Goal: Information Seeking & Learning: Learn about a topic

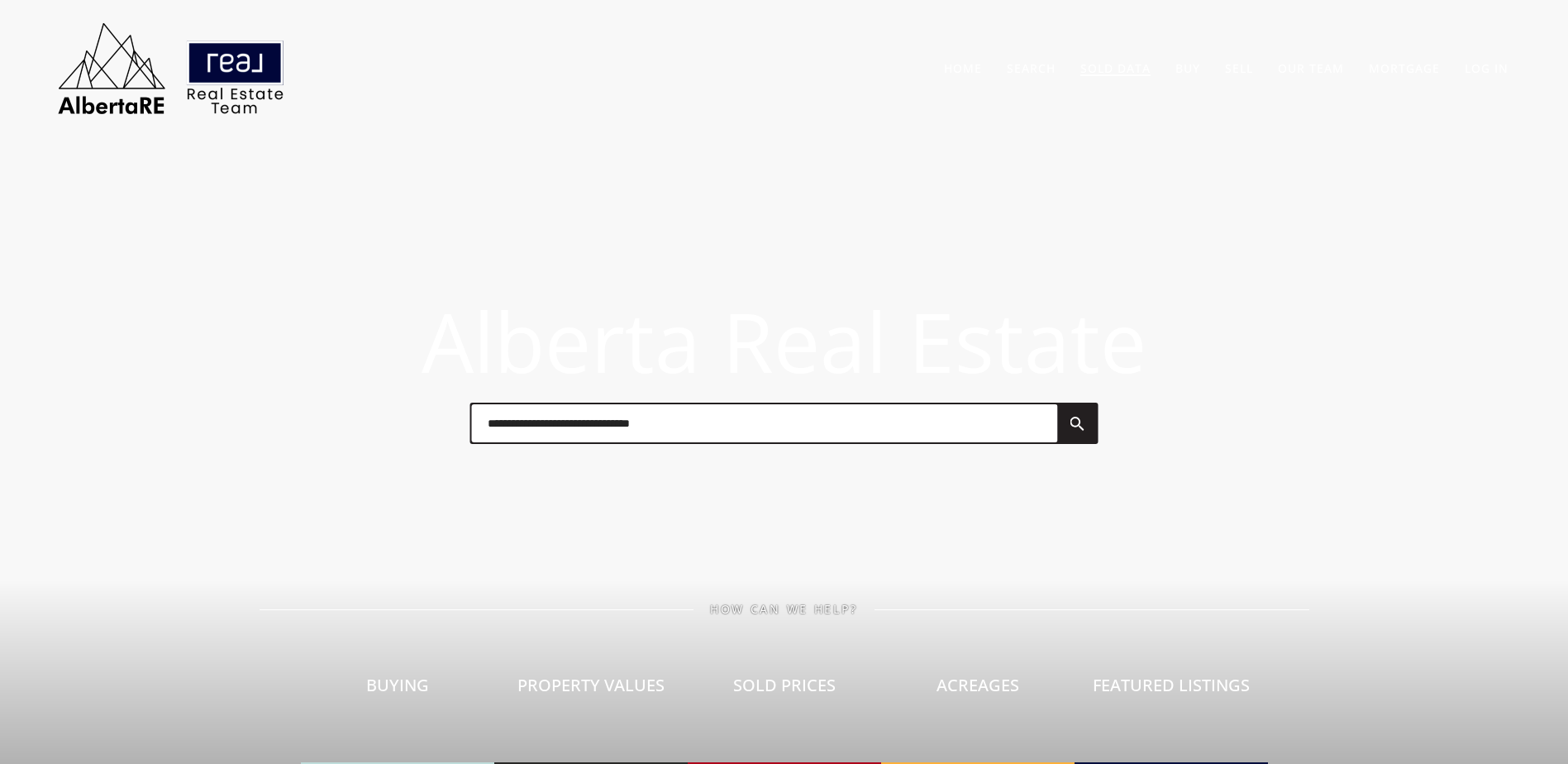
drag, startPoint x: 0, startPoint y: 0, endPoint x: 1102, endPoint y: 71, distance: 1104.3
click at [1102, 71] on link "Sold Data" at bounding box center [1116, 67] width 70 height 15
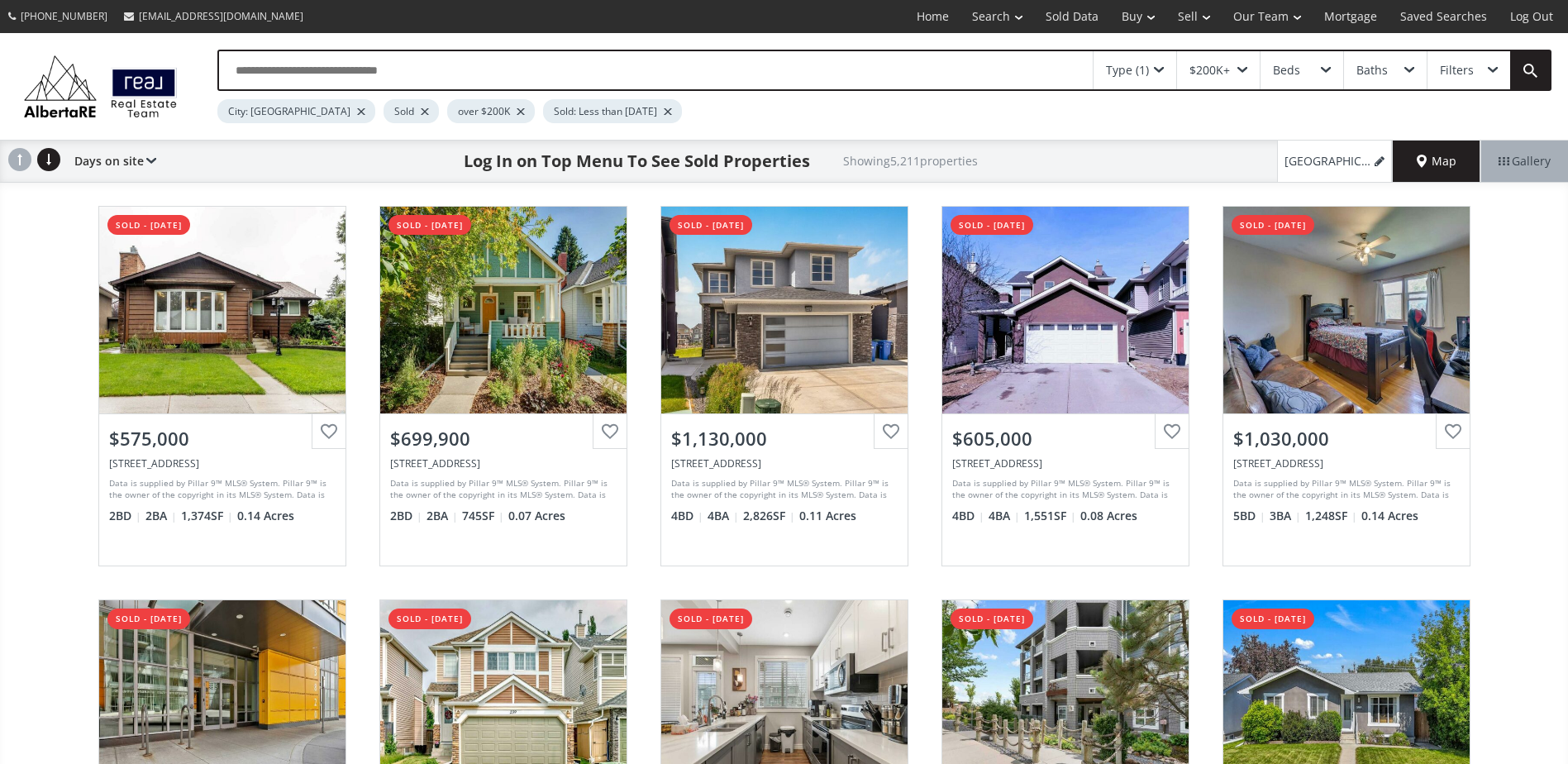
click at [421, 114] on div at bounding box center [425, 111] width 8 height 6
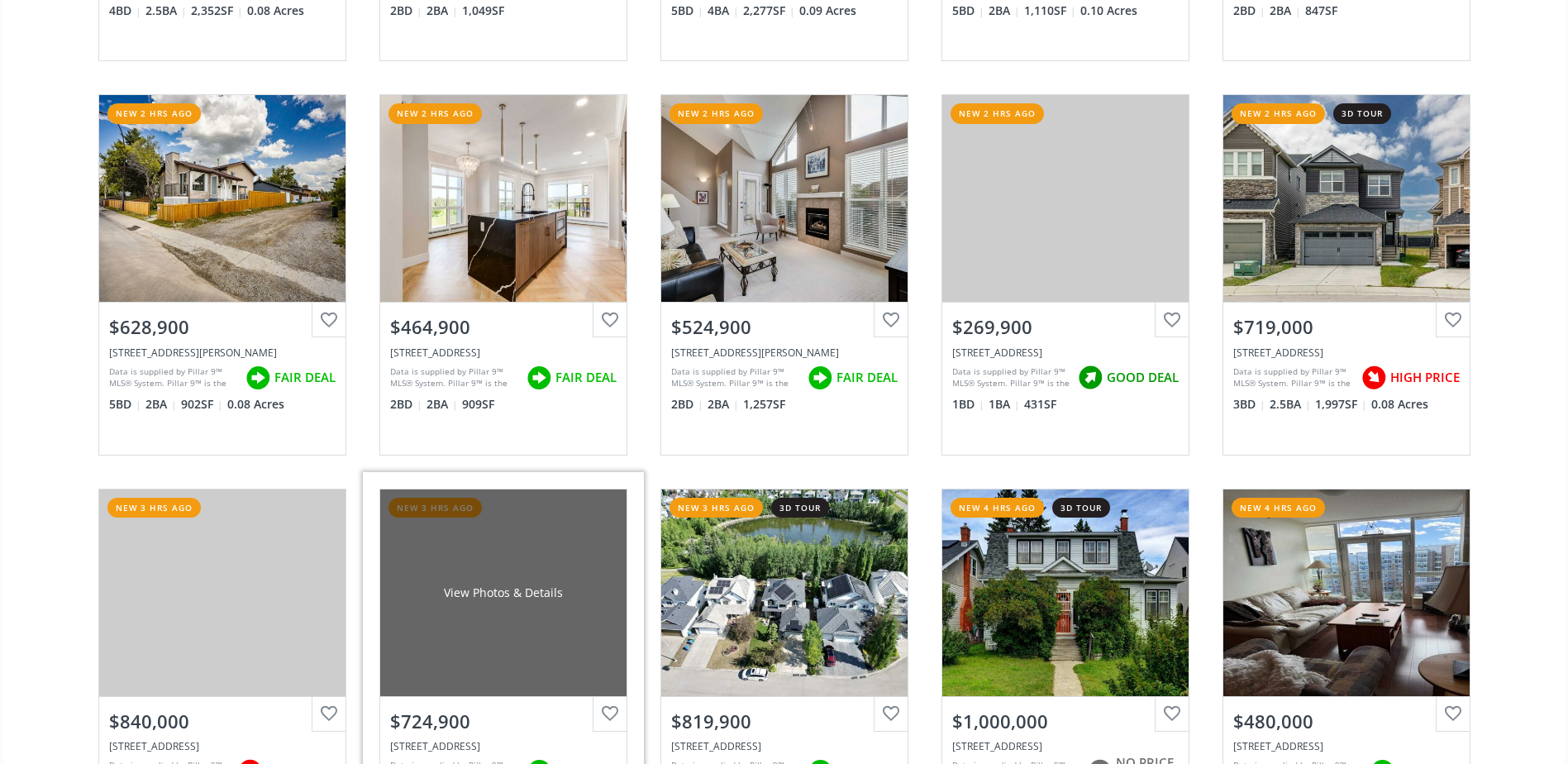
scroll to position [1901, 0]
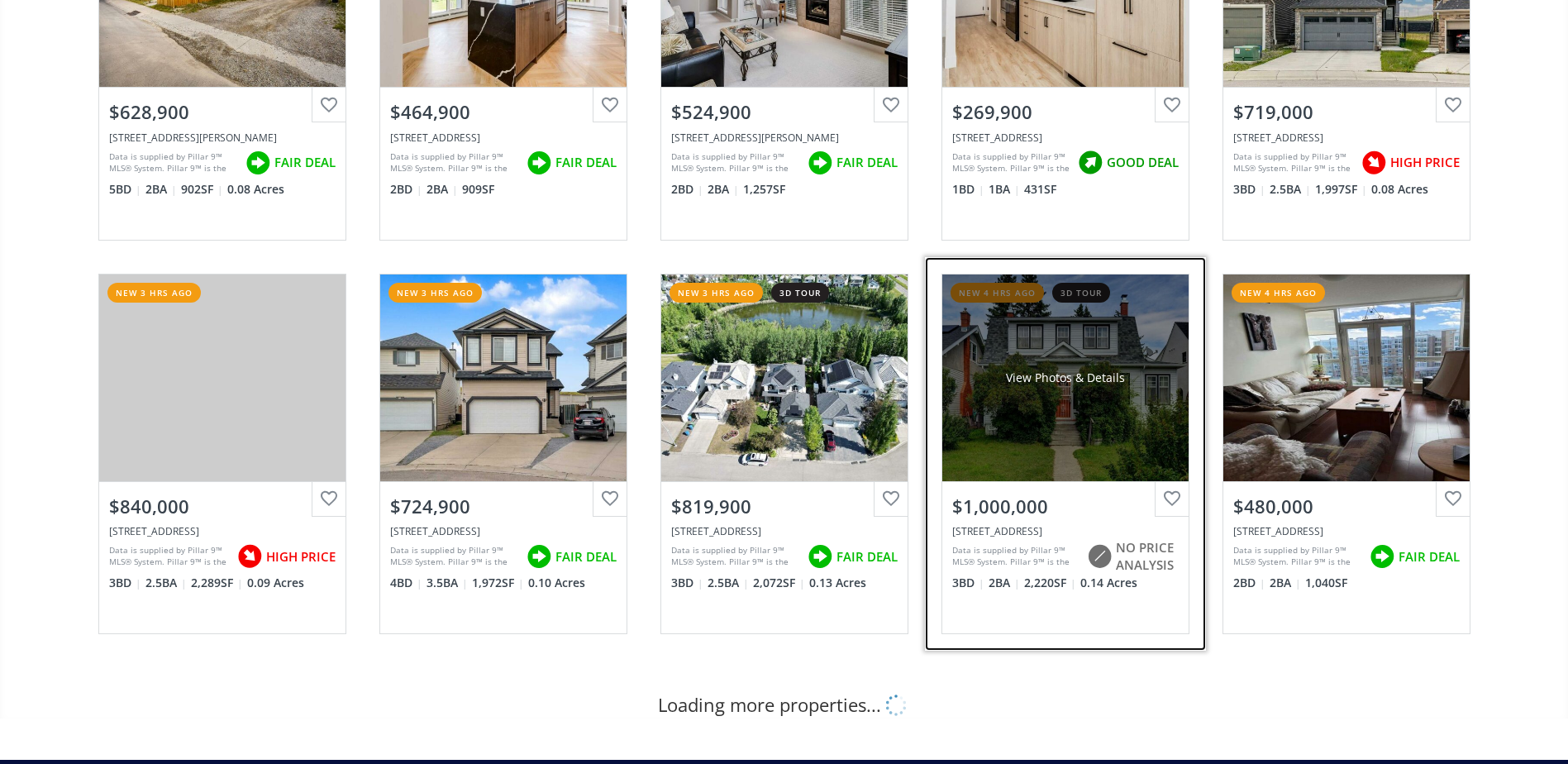
click at [1118, 365] on div "View Photos & Details" at bounding box center [1065, 378] width 246 height 207
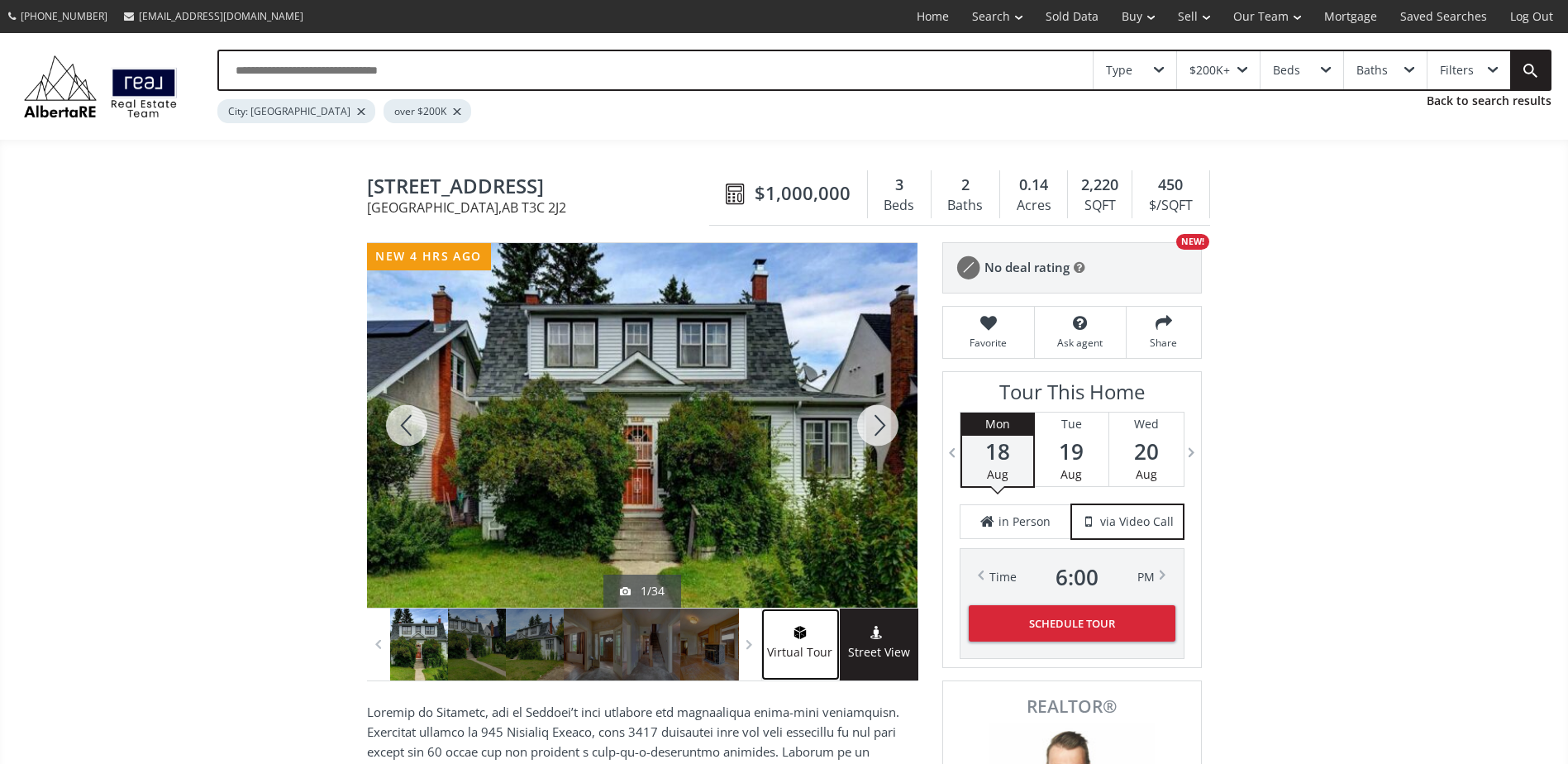
click at [820, 616] on link "Virtual Tour" at bounding box center [800, 644] width 78 height 72
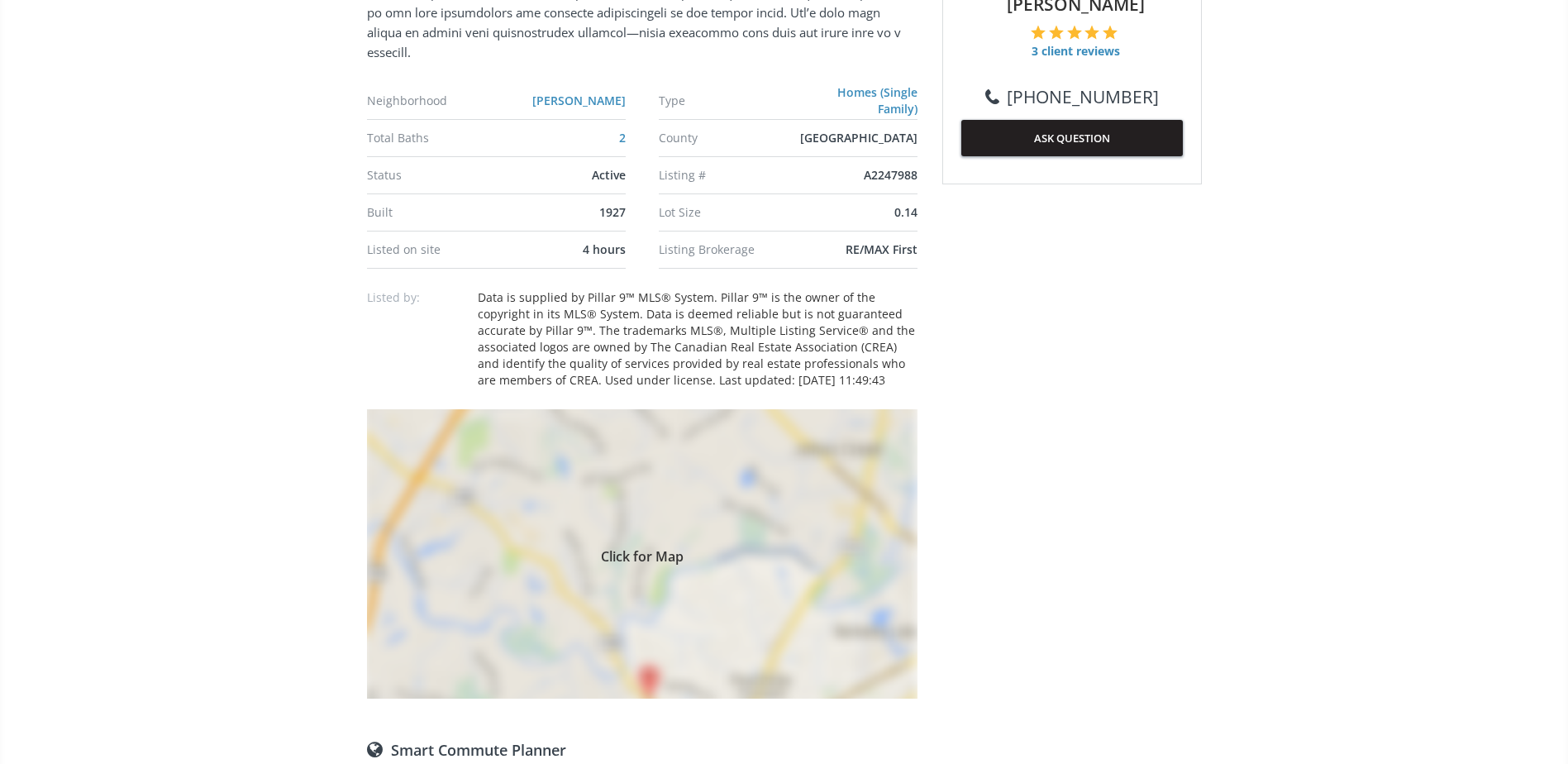
scroll to position [910, 0]
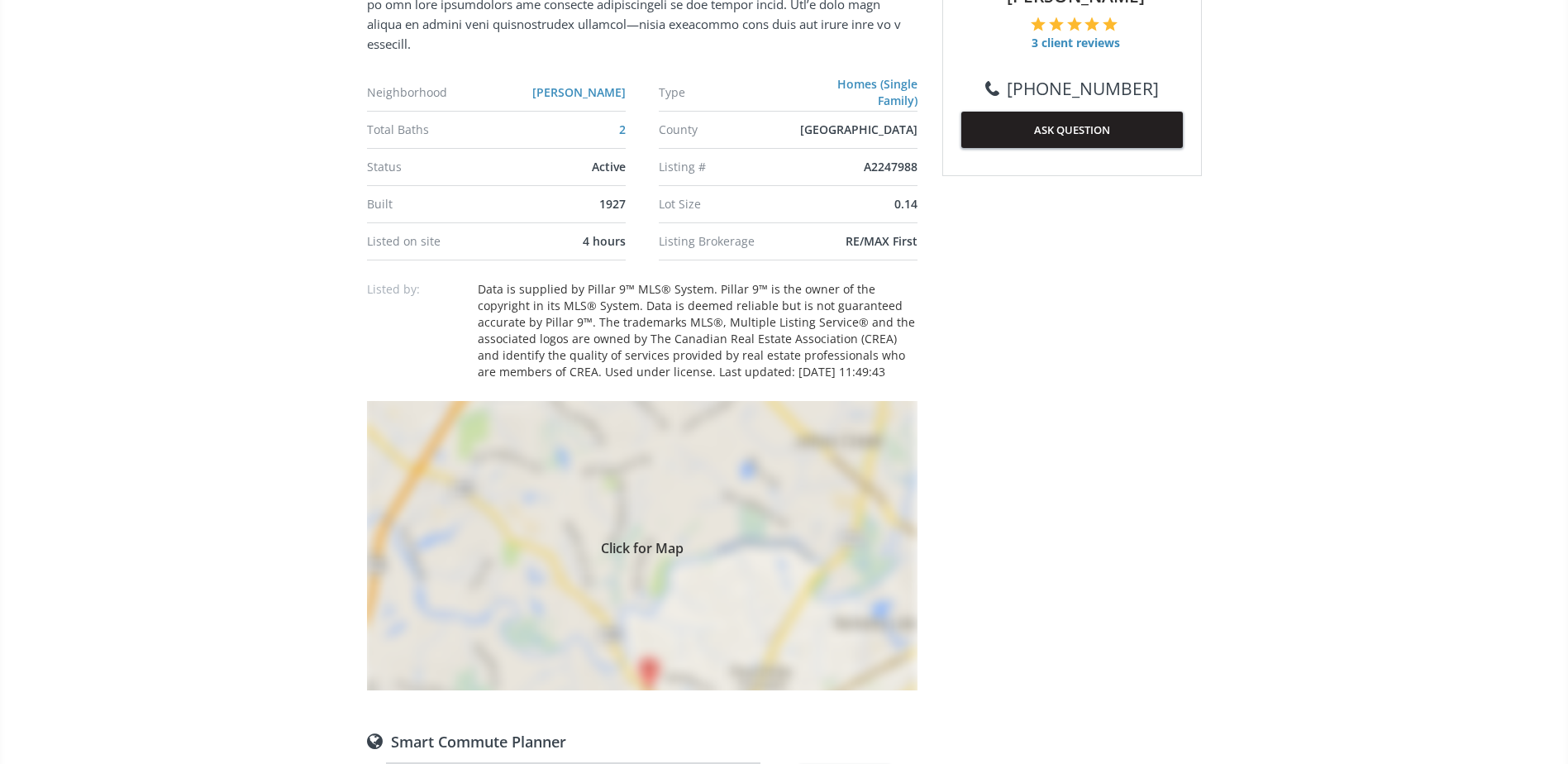
click at [571, 522] on div "Click for Map" at bounding box center [642, 546] width 551 height 290
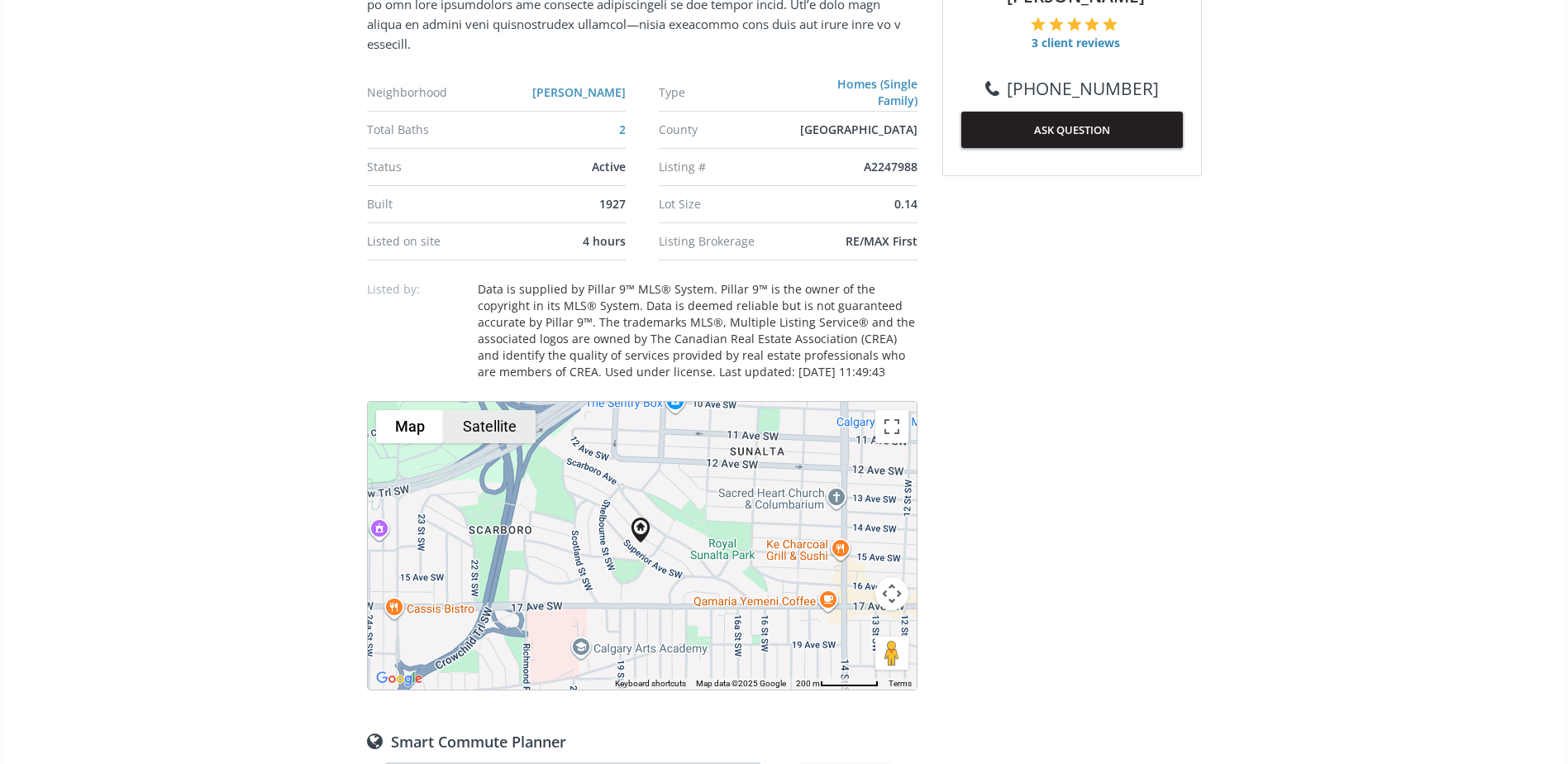
drag, startPoint x: 511, startPoint y: 437, endPoint x: 569, endPoint y: 454, distance: 60.4
click at [512, 436] on button "Satellite" at bounding box center [489, 427] width 92 height 33
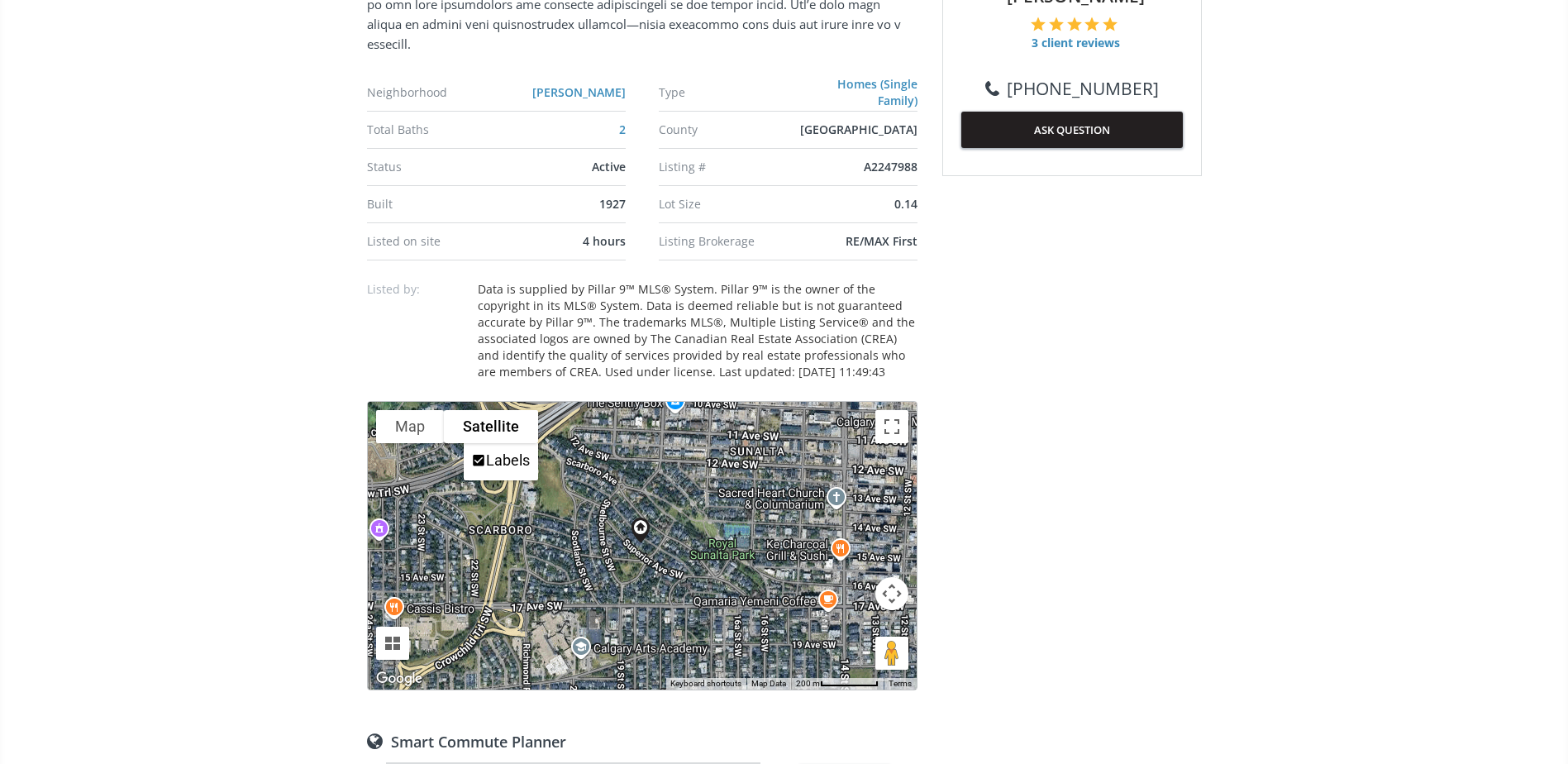
click at [900, 598] on button "Map camera controls" at bounding box center [892, 593] width 33 height 33
click at [853, 555] on button "Zoom in" at bounding box center [850, 552] width 33 height 33
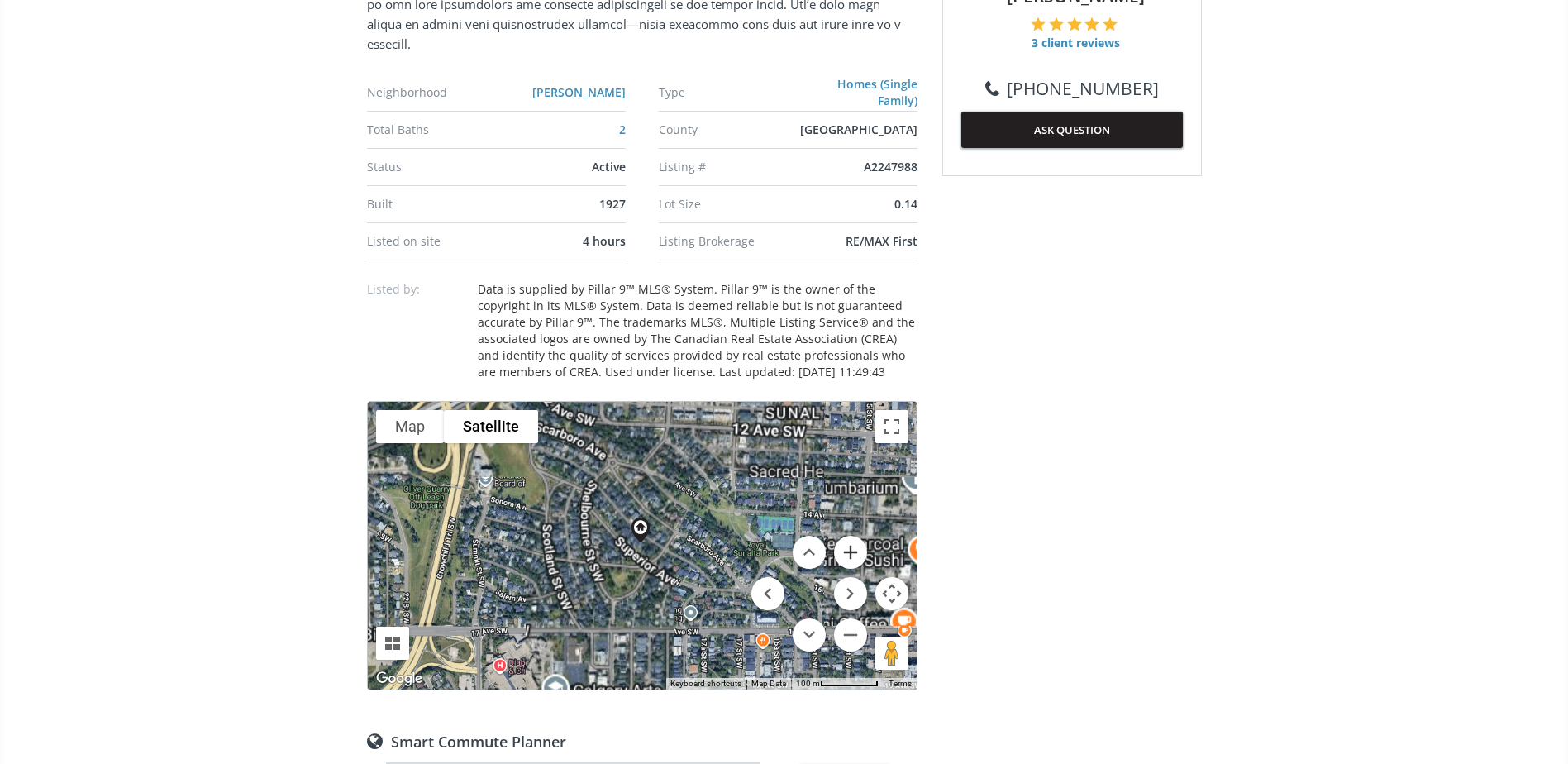
click at [853, 555] on button "Zoom in" at bounding box center [850, 552] width 33 height 33
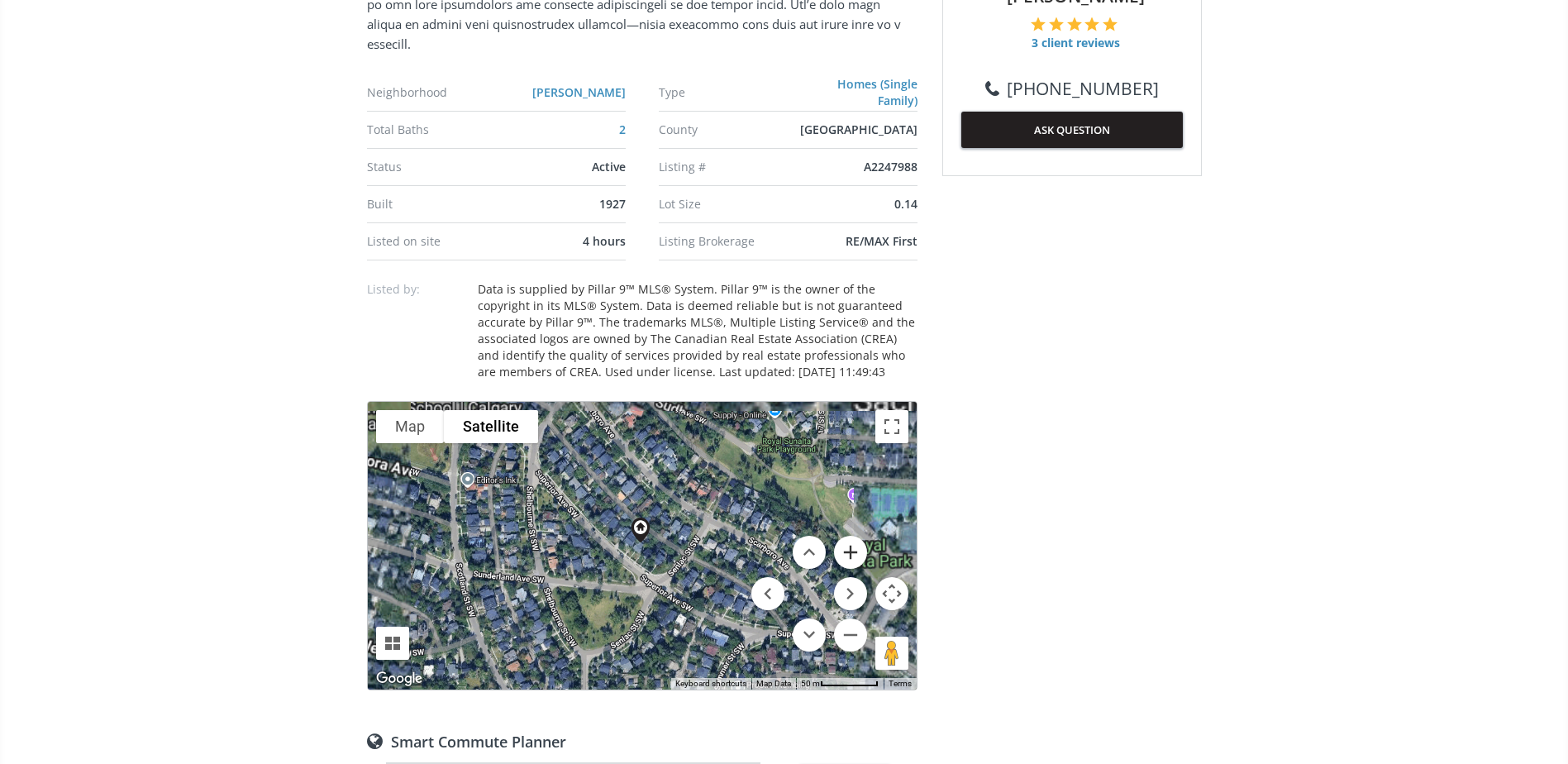
click at [853, 555] on button "Zoom in" at bounding box center [850, 552] width 33 height 33
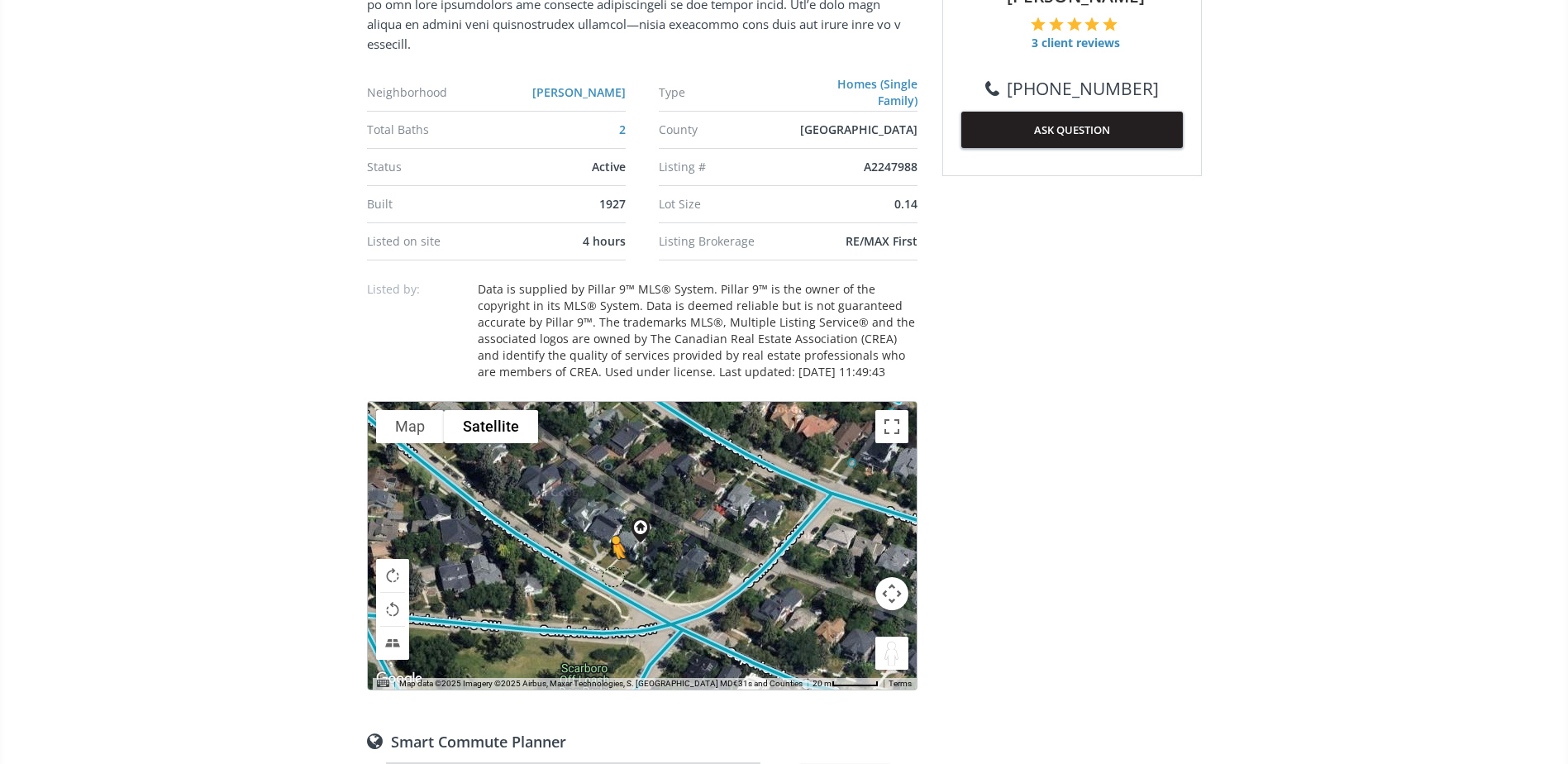
drag, startPoint x: 881, startPoint y: 652, endPoint x: 609, endPoint y: 576, distance: 282.4
click at [609, 576] on div "To navigate, press the arrow keys. To activate drag with keyboard, press Alt + …" at bounding box center [642, 546] width 549 height 288
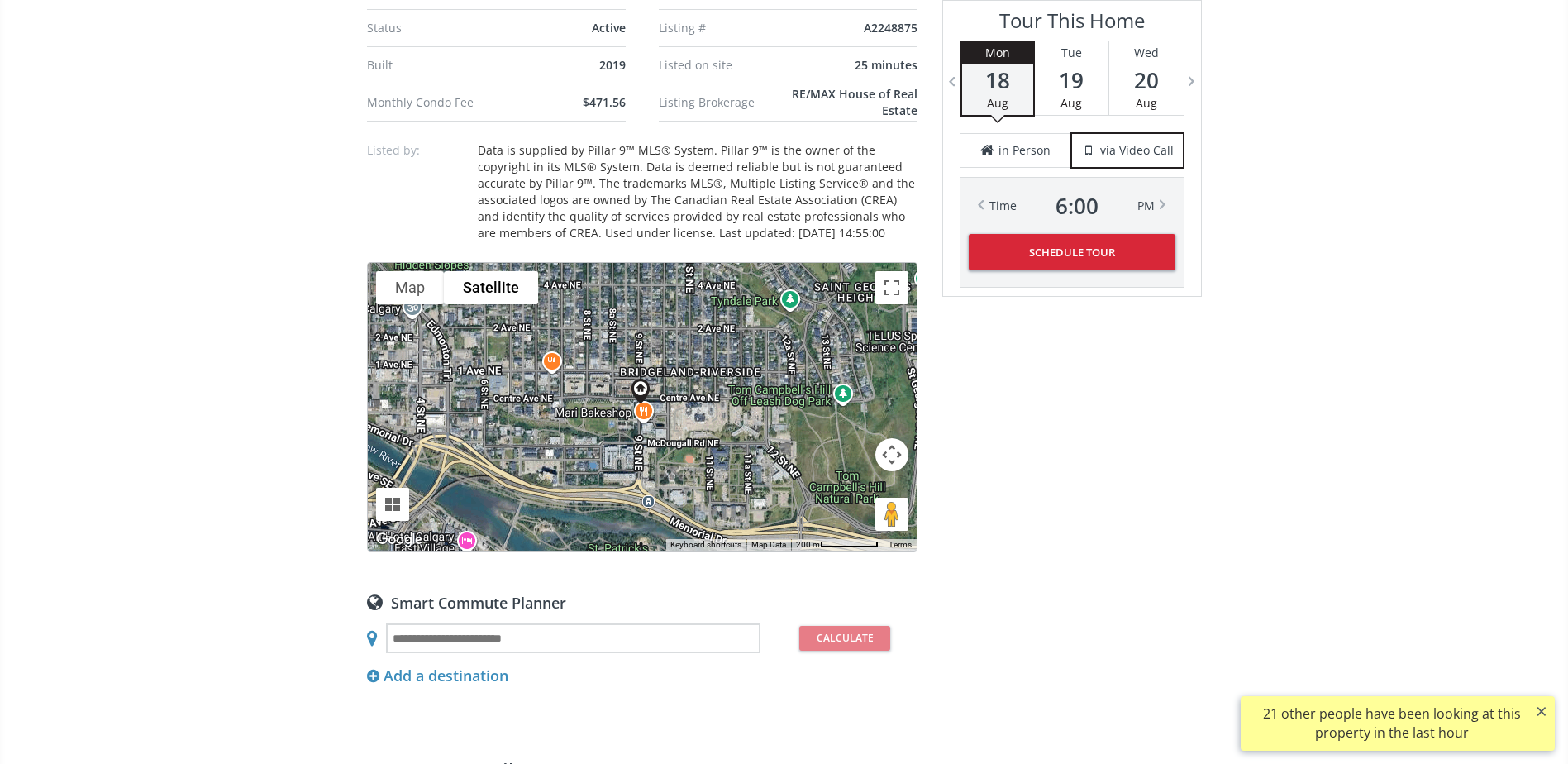
click at [885, 450] on button "Map camera controls" at bounding box center [892, 454] width 33 height 33
click at [852, 418] on button "Zoom in" at bounding box center [850, 413] width 33 height 33
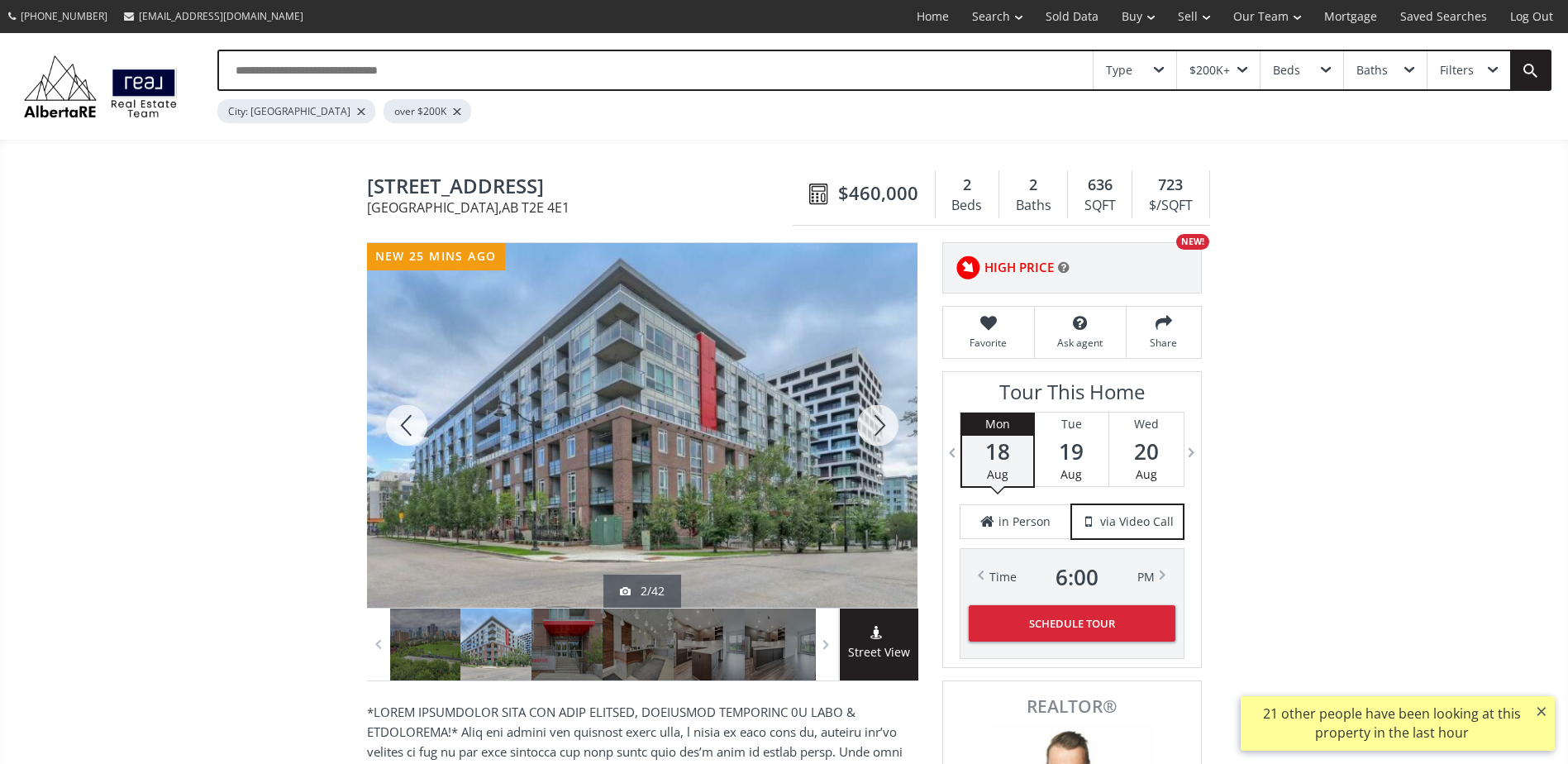
click at [882, 424] on div at bounding box center [878, 425] width 79 height 364
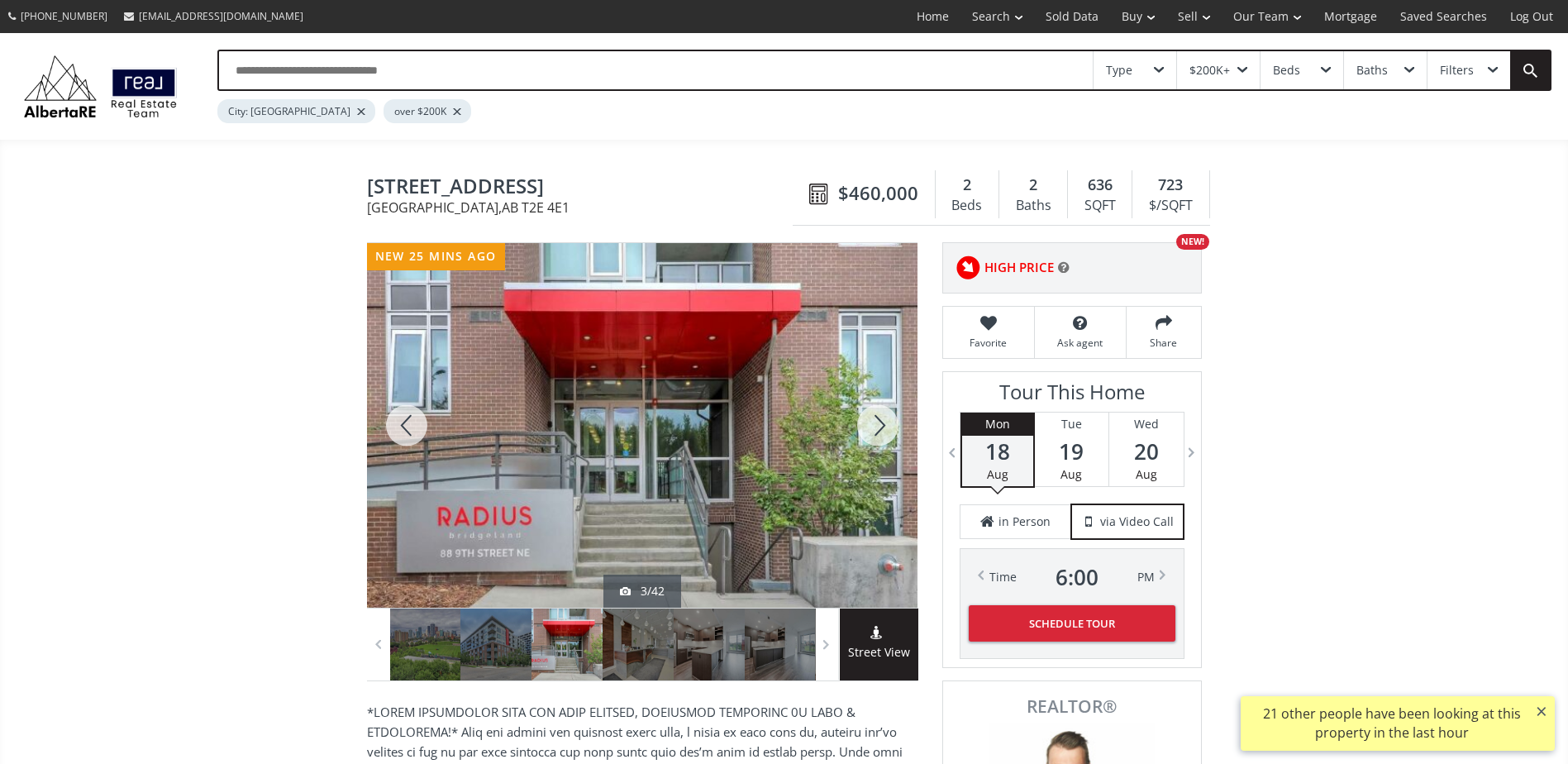
click at [882, 424] on div at bounding box center [878, 425] width 79 height 364
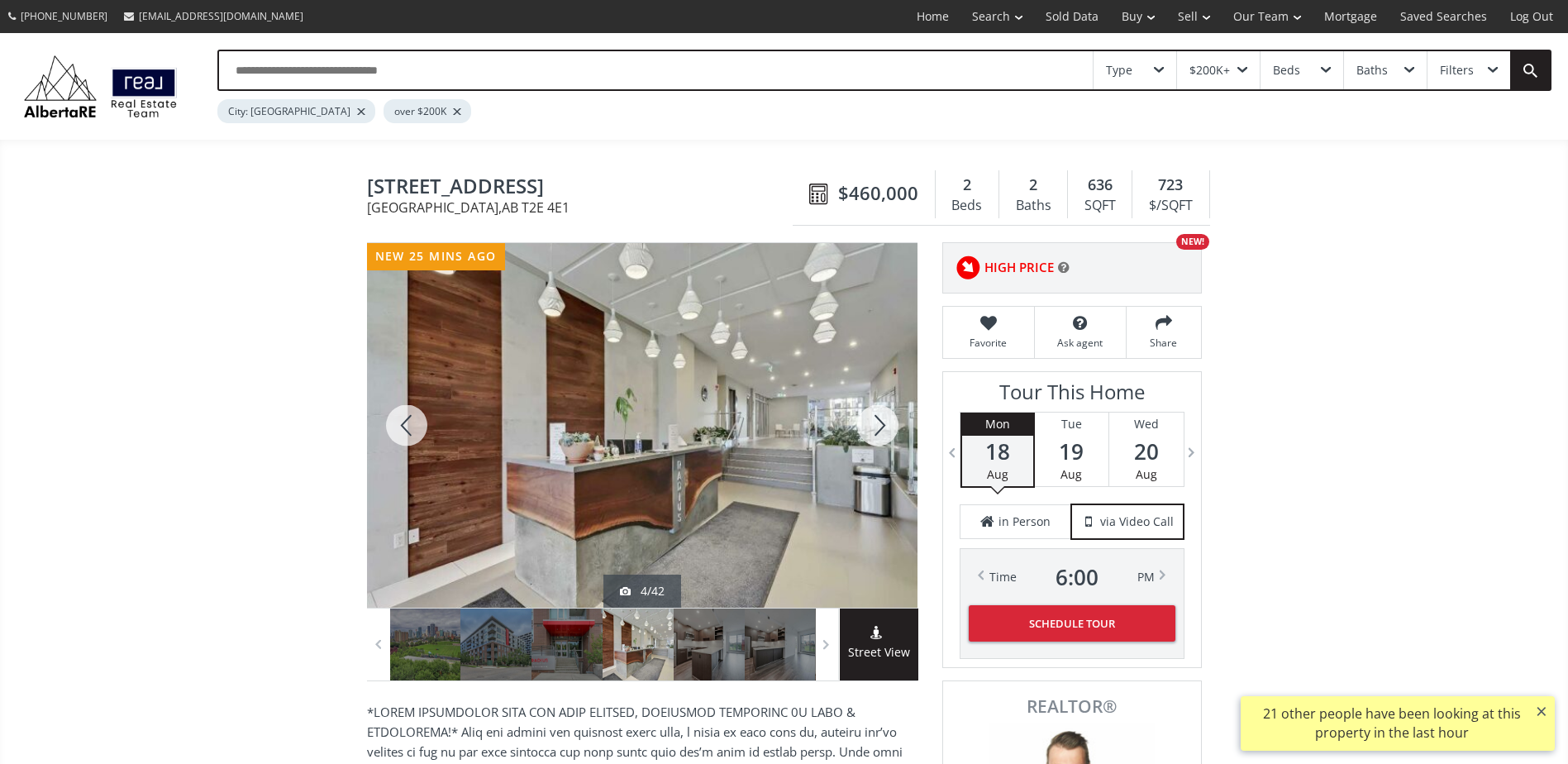
click at [882, 424] on div at bounding box center [878, 425] width 79 height 364
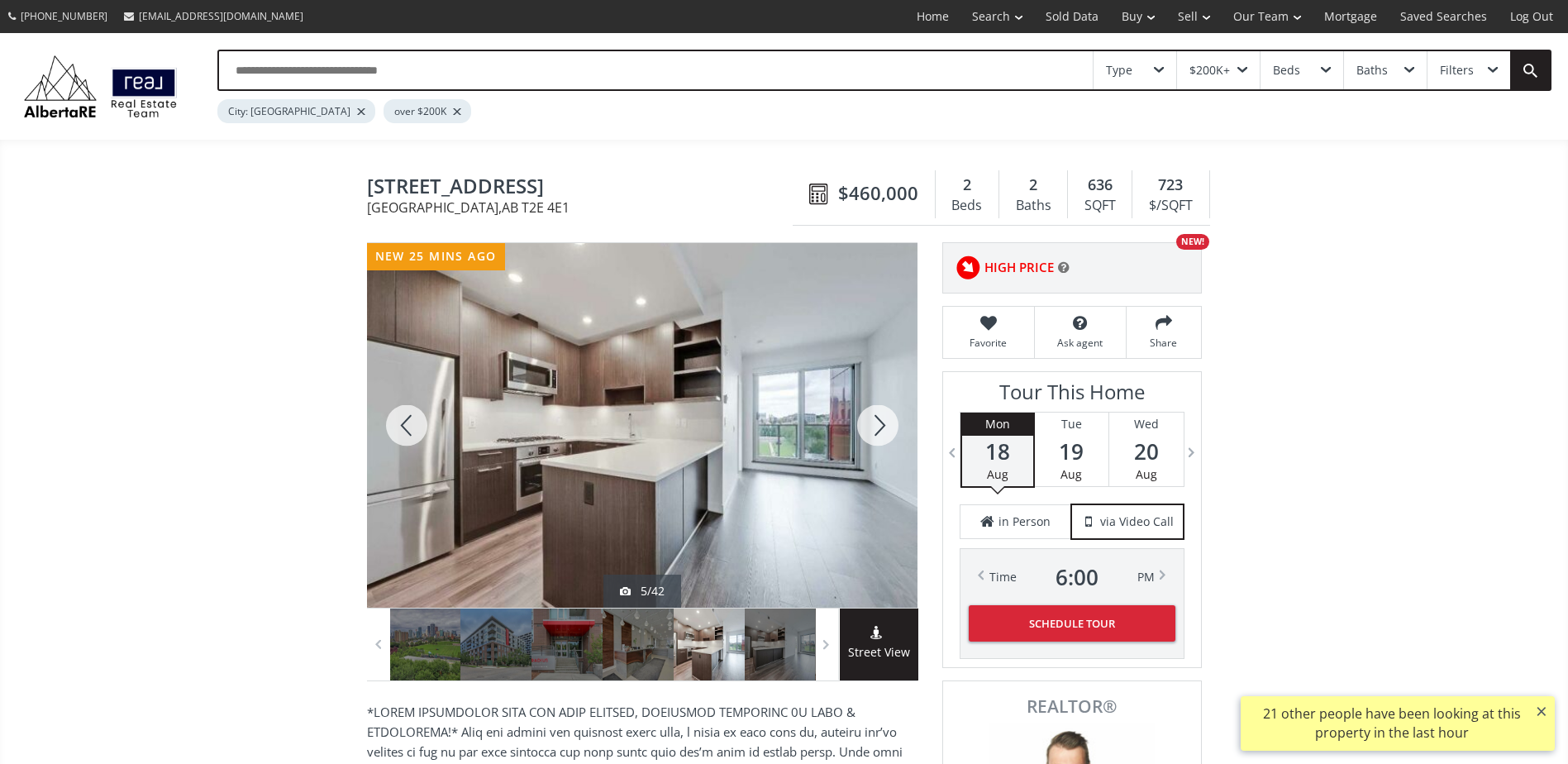
click at [882, 424] on div at bounding box center [878, 425] width 79 height 364
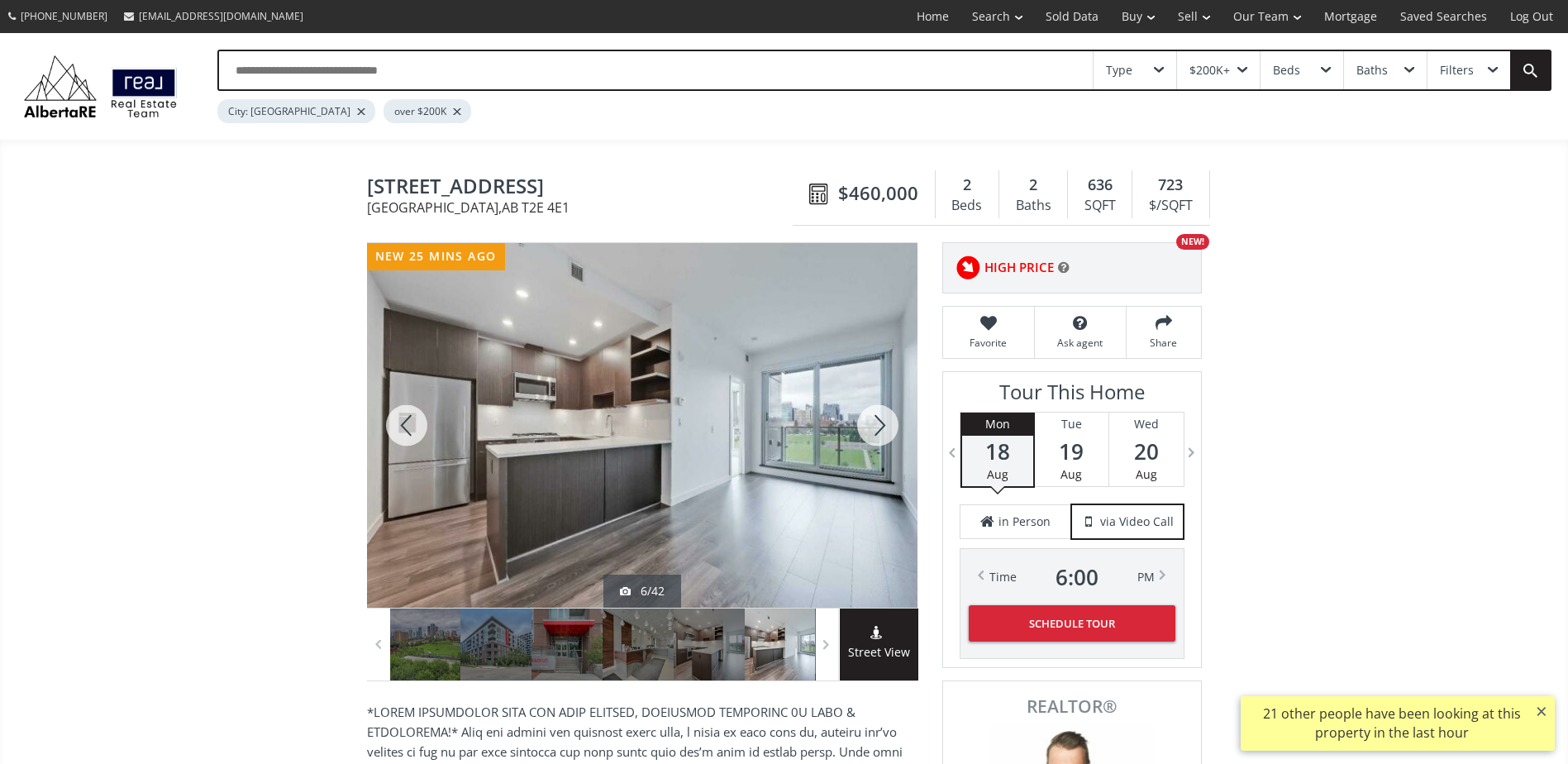
click at [882, 424] on div at bounding box center [878, 425] width 79 height 364
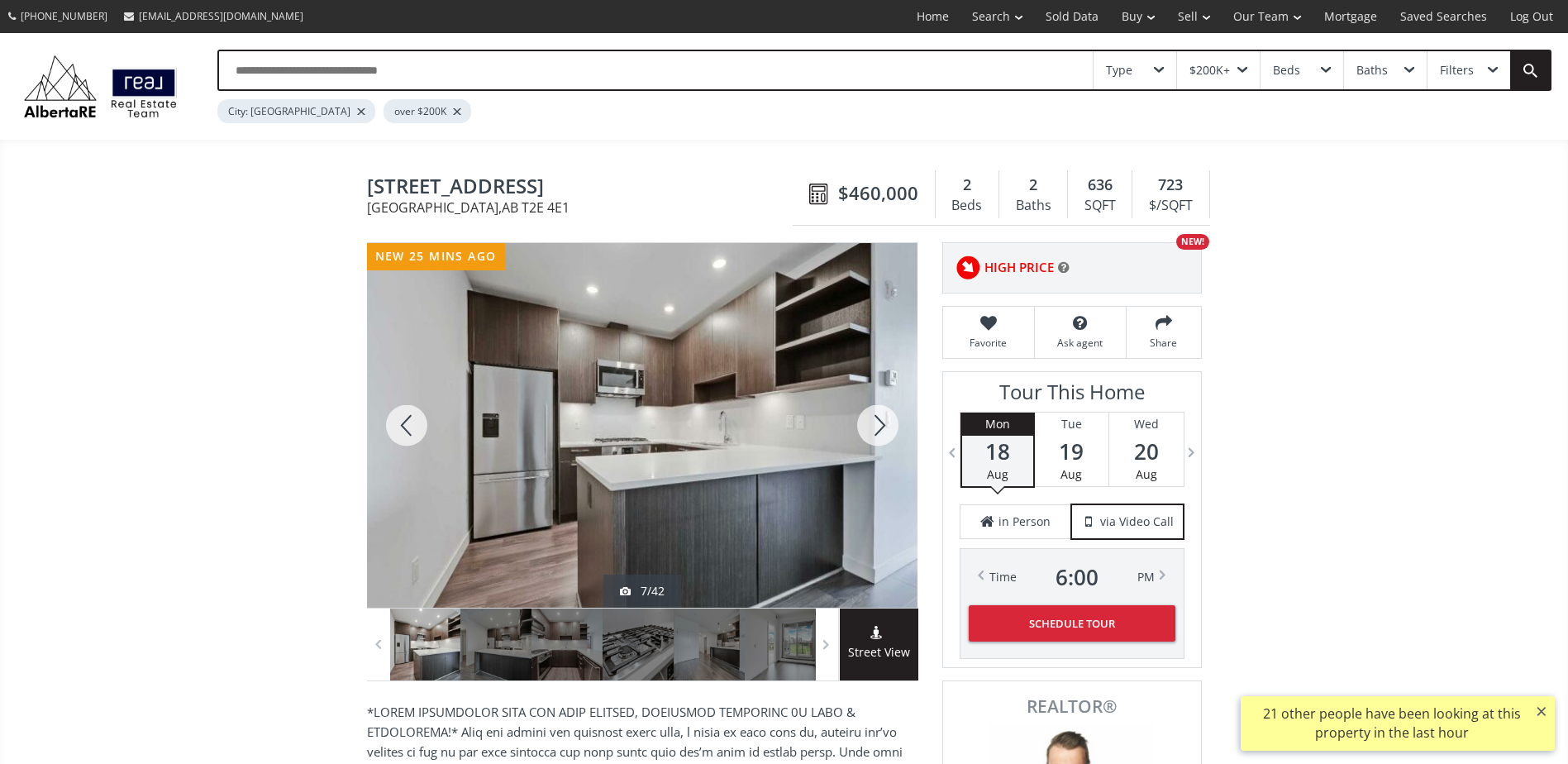
click at [882, 424] on div at bounding box center [878, 425] width 79 height 364
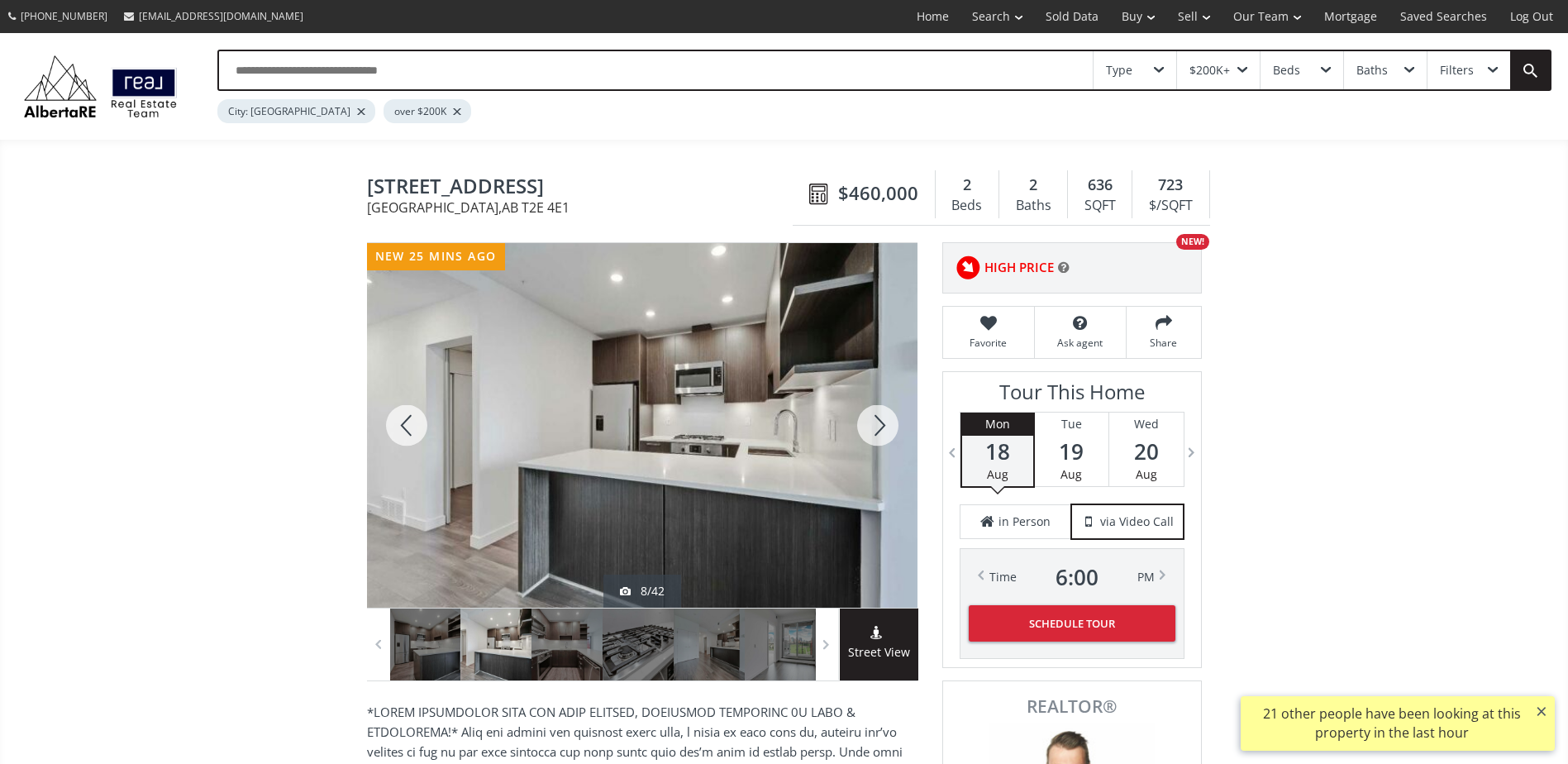
click at [882, 424] on div at bounding box center [878, 425] width 79 height 364
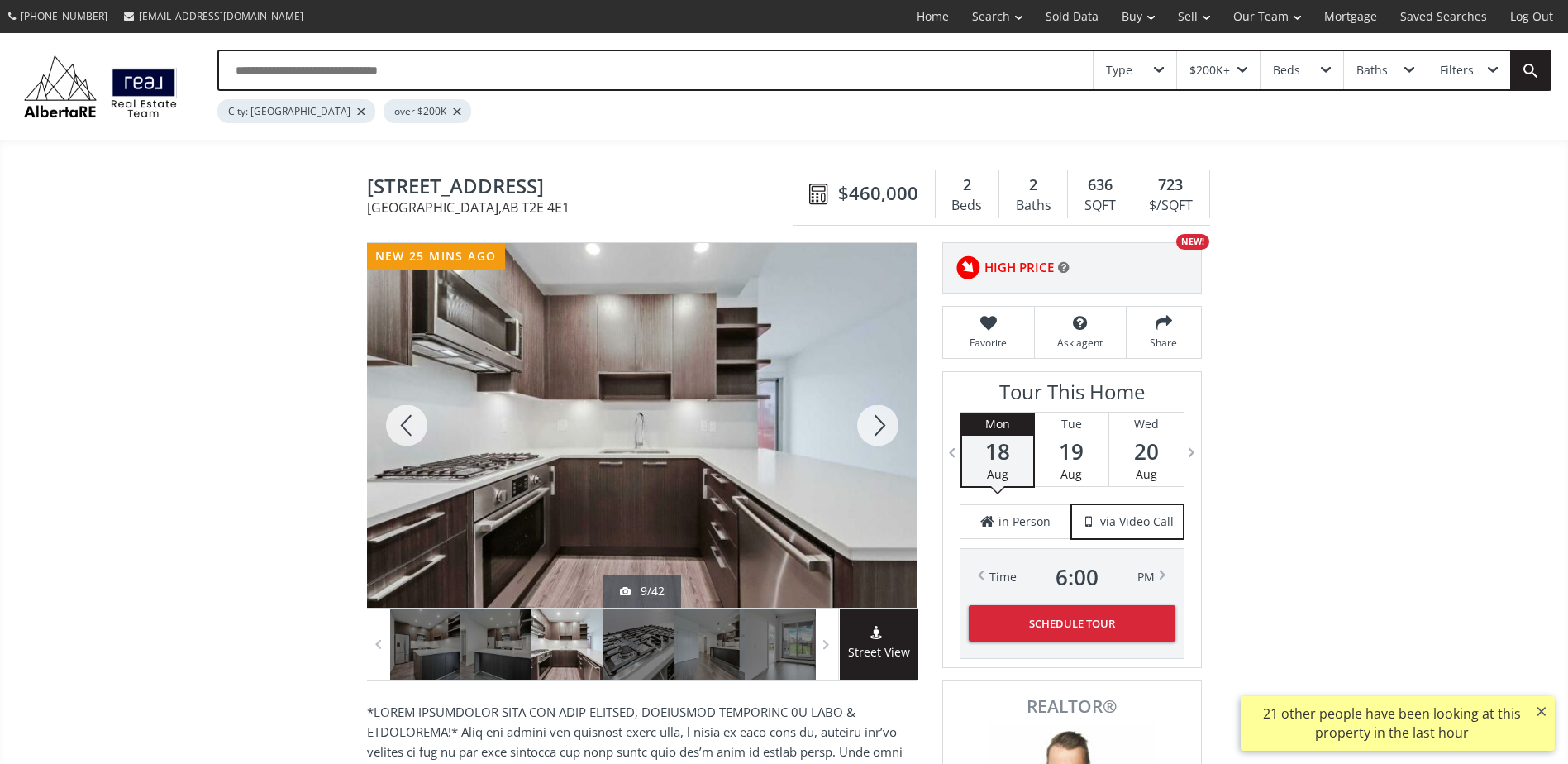
click at [882, 424] on div at bounding box center [878, 425] width 79 height 364
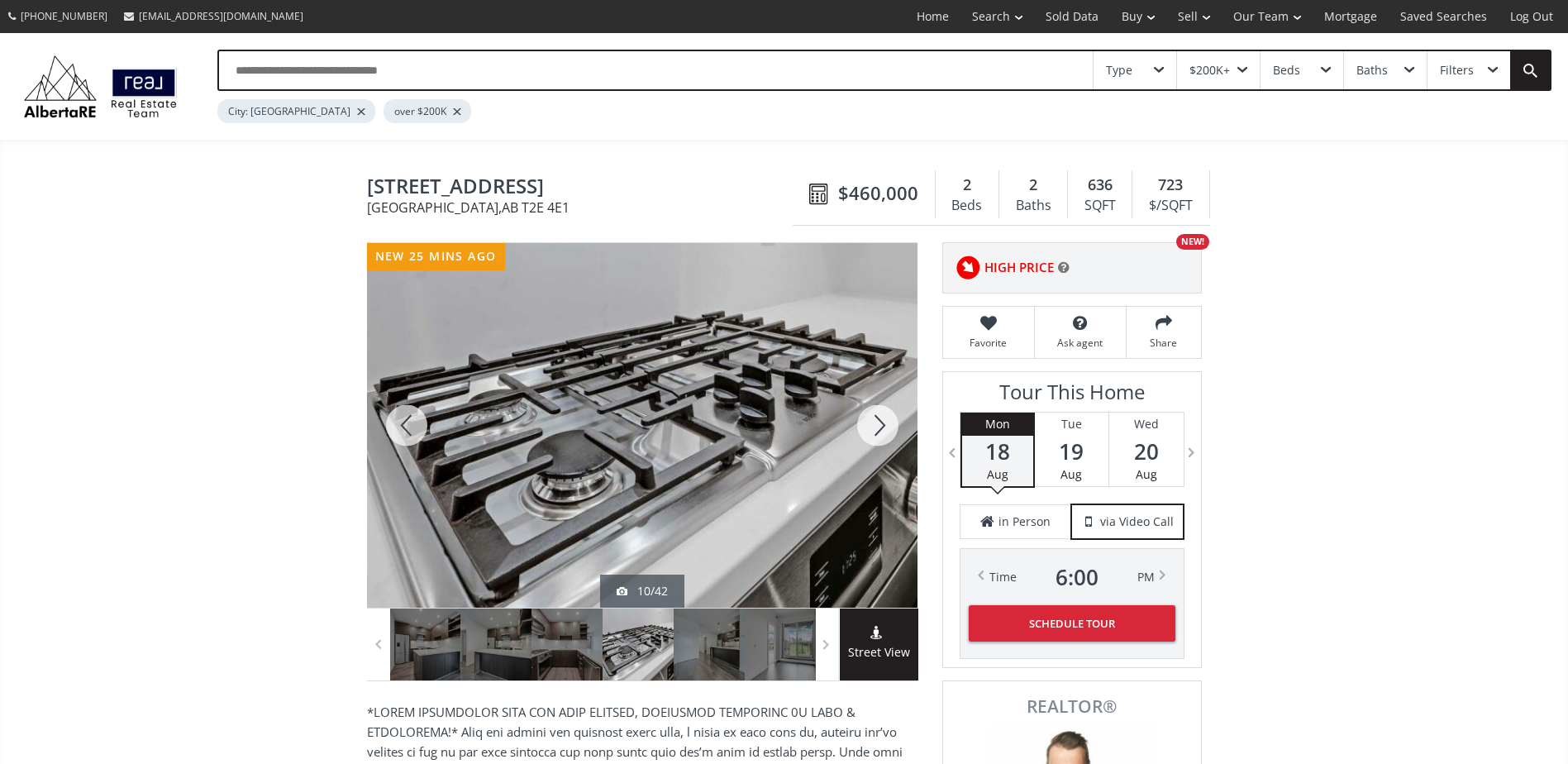
click at [878, 426] on div at bounding box center [878, 425] width 79 height 364
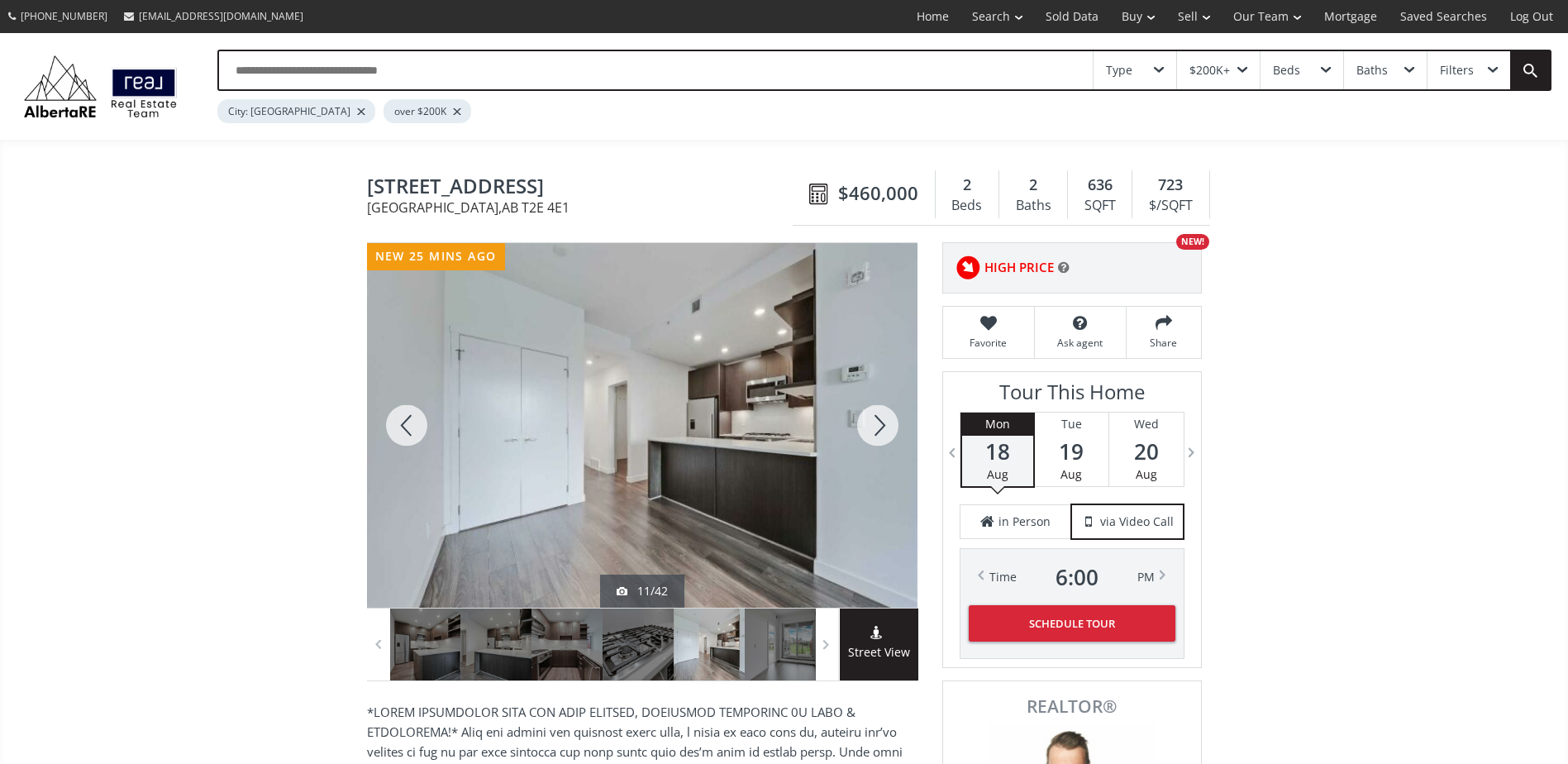
click at [878, 426] on div at bounding box center [878, 425] width 79 height 364
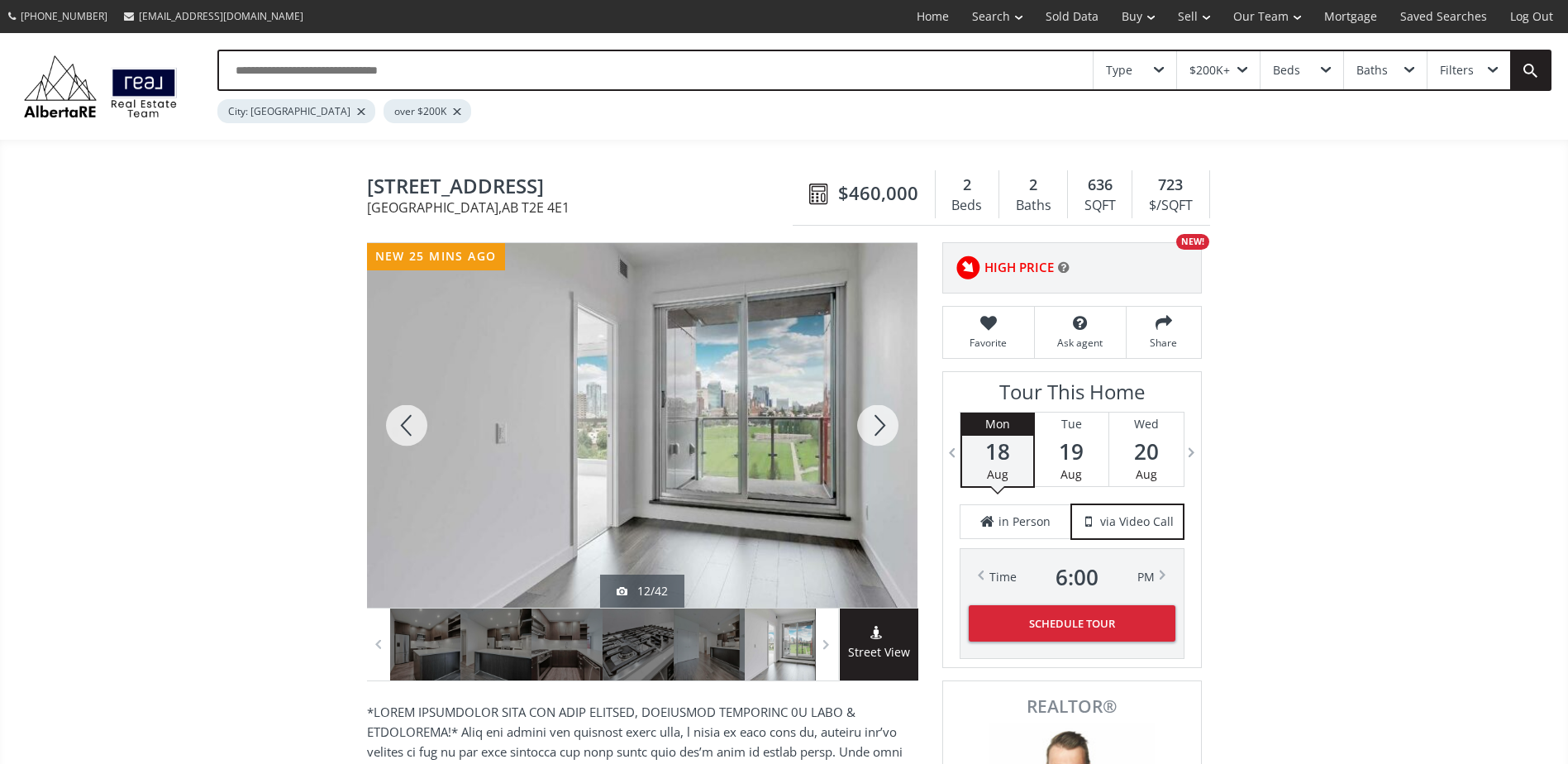
click at [878, 426] on div at bounding box center [878, 425] width 79 height 364
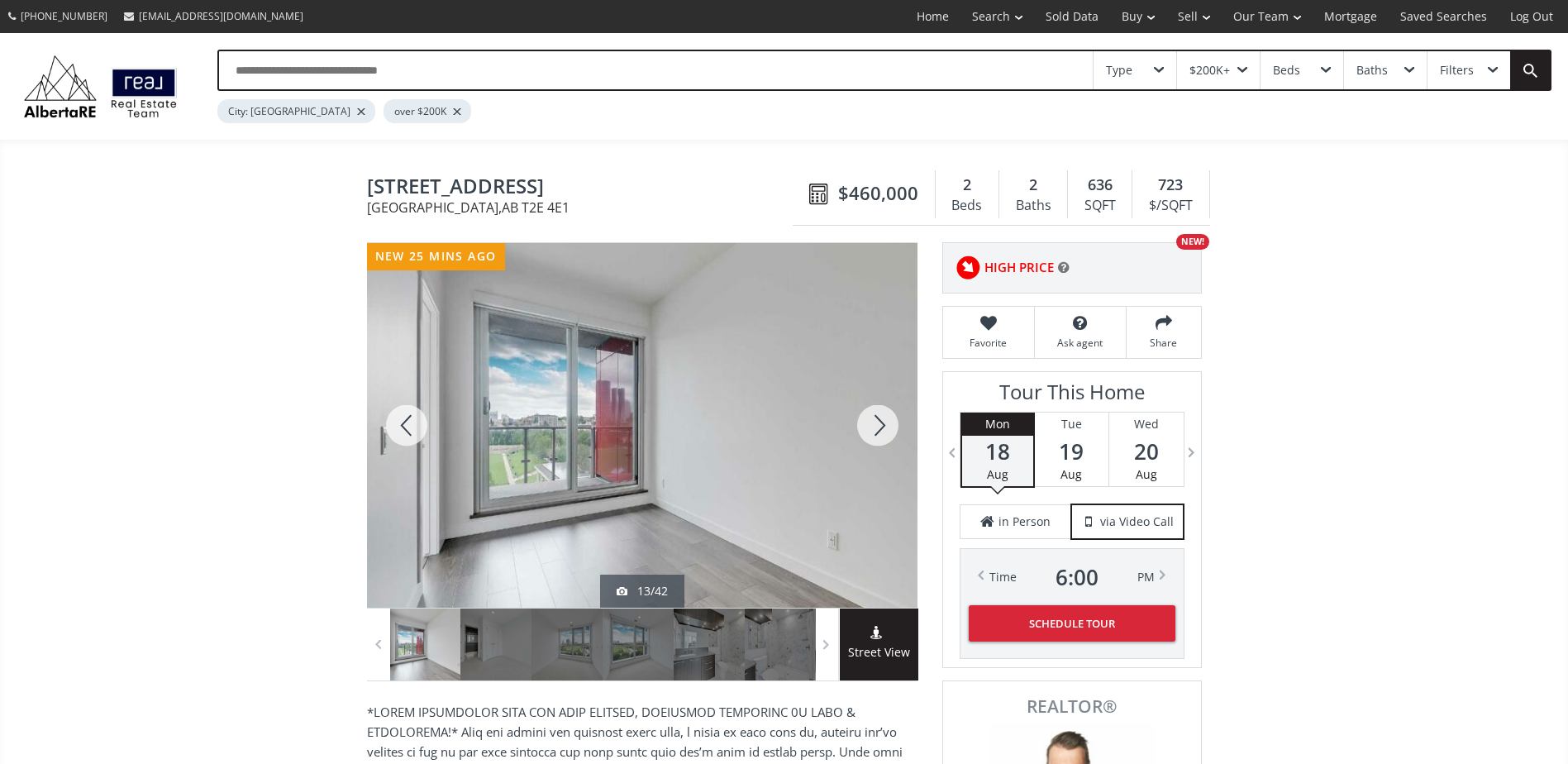
click at [878, 426] on div at bounding box center [878, 425] width 79 height 364
